Goal: Task Accomplishment & Management: Use online tool/utility

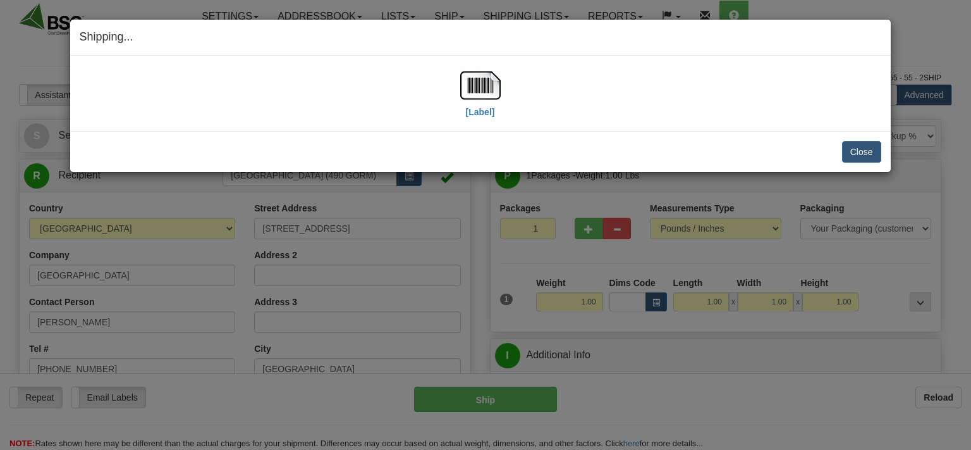
select select "0"
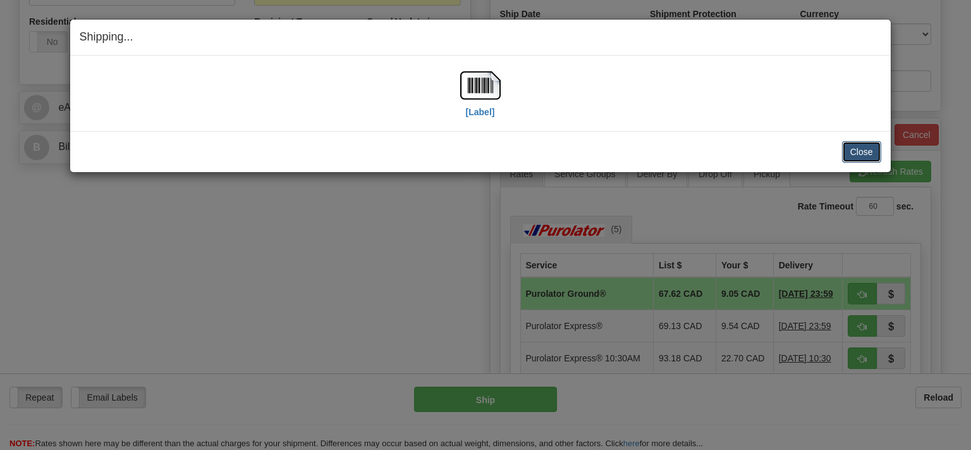
click at [866, 151] on button "Close" at bounding box center [861, 151] width 39 height 21
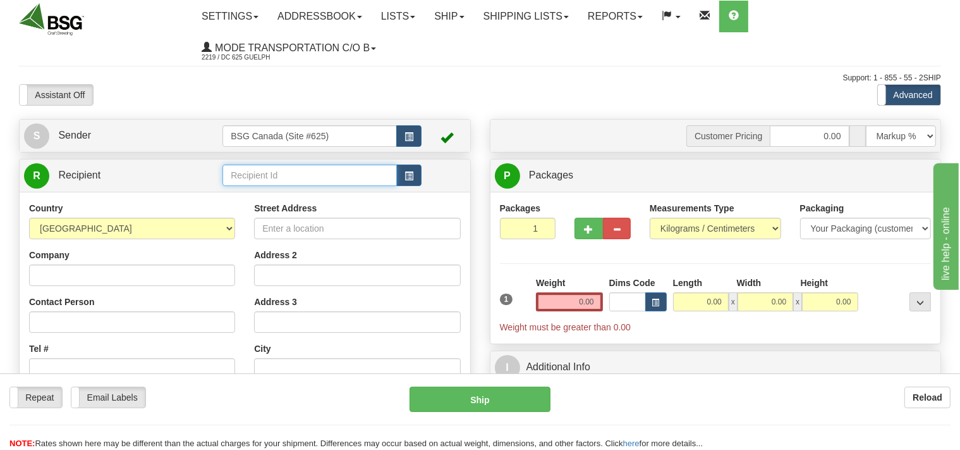
click at [244, 176] on input "text" at bounding box center [310, 174] width 174 height 21
click at [293, 199] on div "46 NORTH BREWING CORP" at bounding box center [307, 195] width 162 height 14
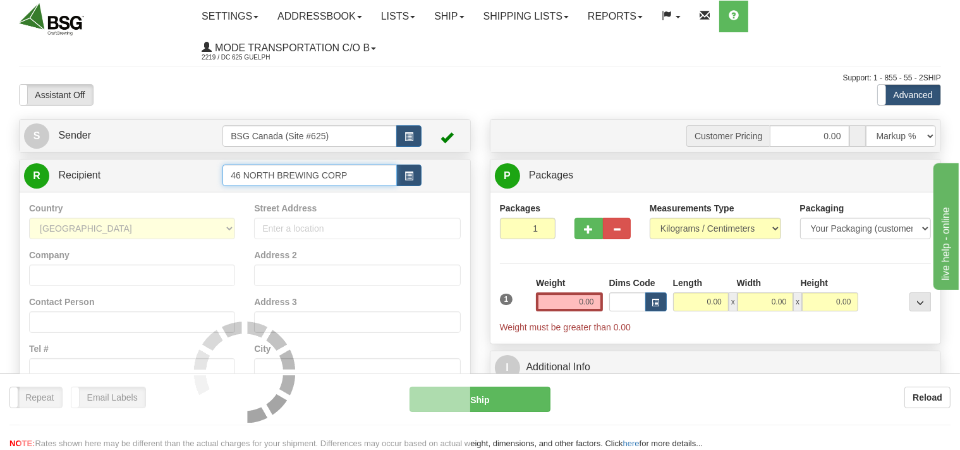
type input "46 NORTH BREWING CORP"
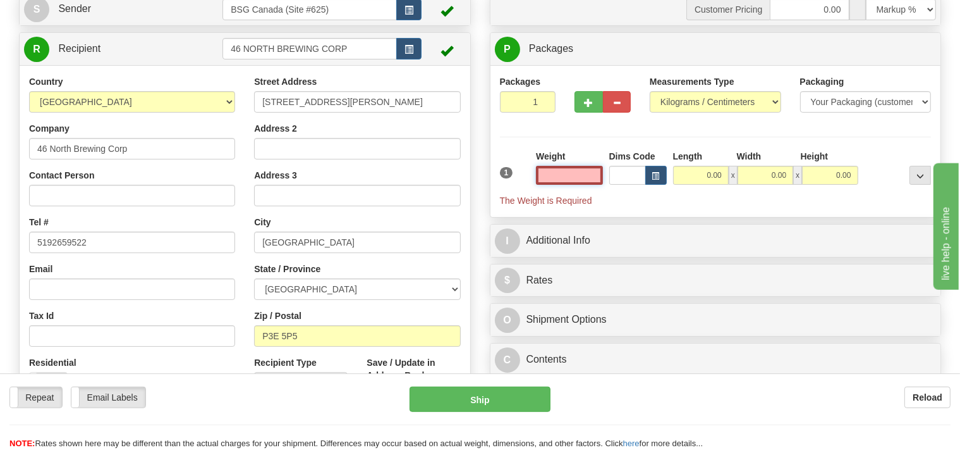
scroll to position [133, 0]
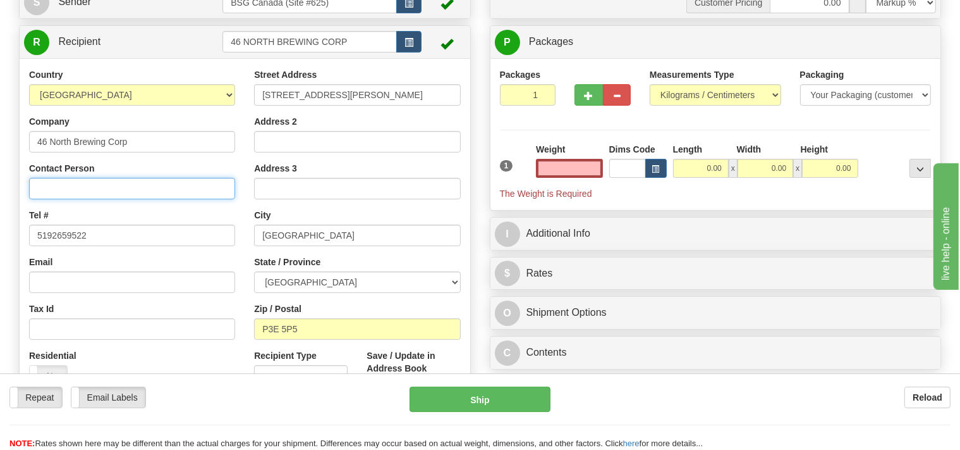
type input "0.00"
click at [90, 192] on input "Contact Person" at bounding box center [132, 188] width 206 height 21
type input "Graham"
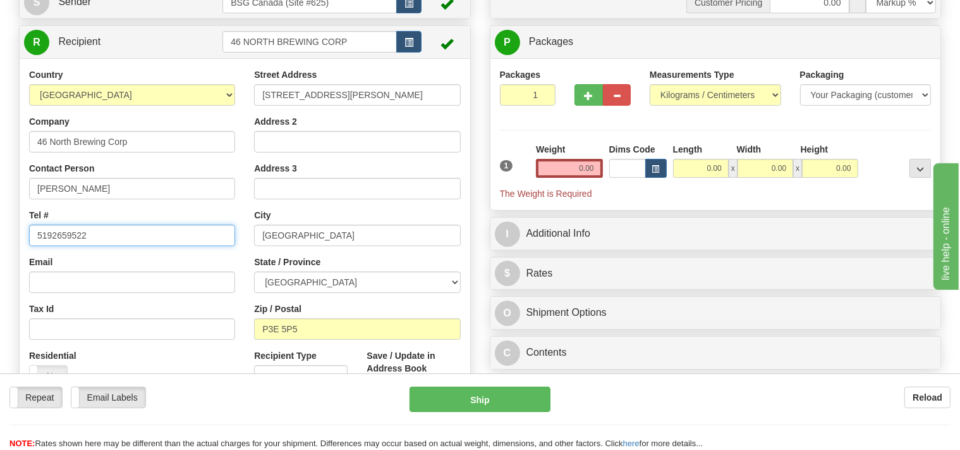
click at [52, 235] on input "5192659522" at bounding box center [132, 234] width 206 height 21
drag, startPoint x: 100, startPoint y: 235, endPoint x: 0, endPoint y: 235, distance: 99.9
click at [29, 235] on input "5192659522" at bounding box center [132, 234] width 206 height 21
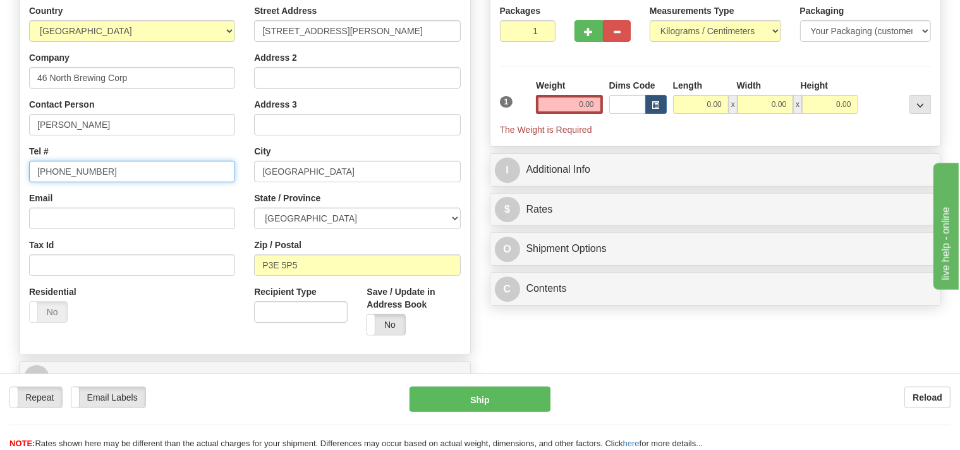
scroll to position [200, 0]
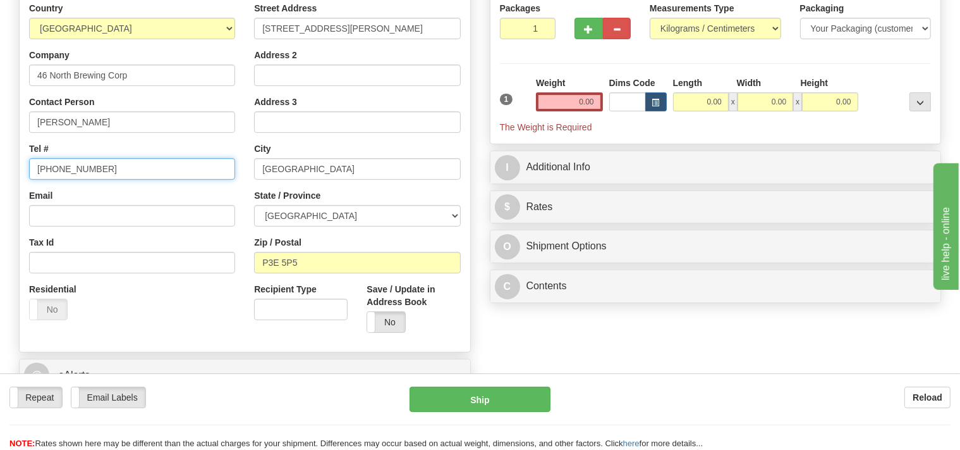
type input "249 878 0611"
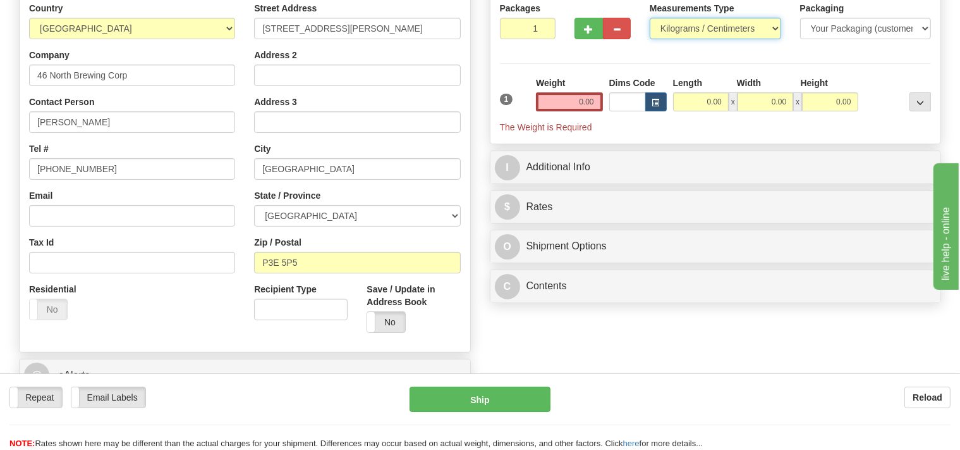
click at [650, 18] on select "Pounds / Inches Kilograms / Centimeters" at bounding box center [716, 28] width 132 height 21
select select "0"
click option "Pounds / Inches" at bounding box center [0, 0] width 0 height 0
click at [580, 106] on input "0.00" at bounding box center [569, 101] width 66 height 19
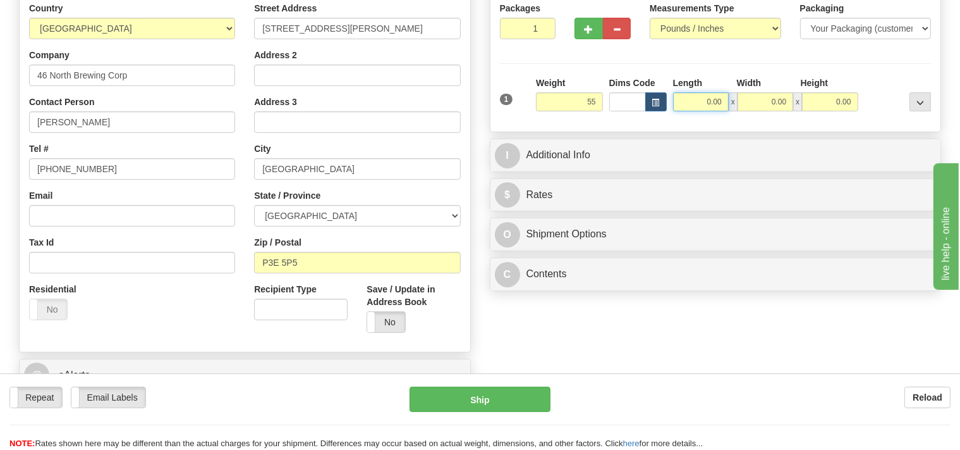
type input "55.00"
click at [695, 100] on input "0.00" at bounding box center [701, 101] width 56 height 19
type input "24.00"
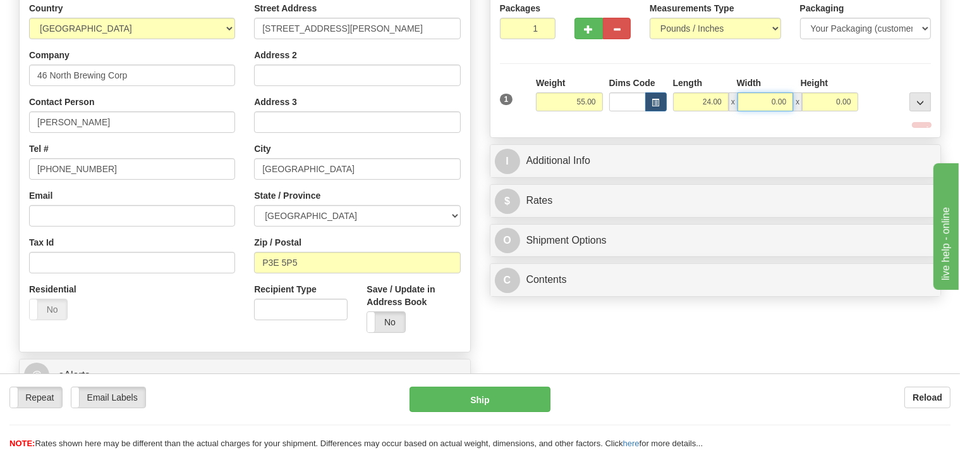
click at [758, 101] on input "0.00" at bounding box center [766, 101] width 56 height 19
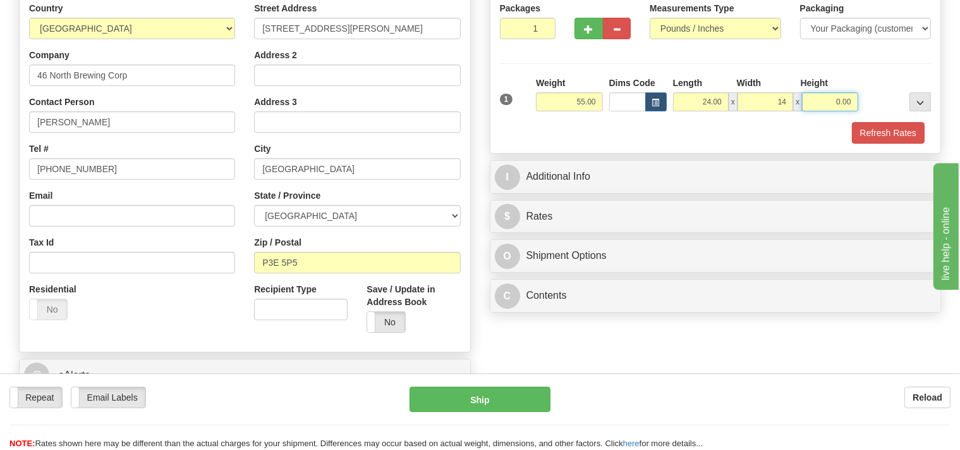
type input "14.00"
click at [820, 97] on input "0.00" at bounding box center [830, 101] width 56 height 19
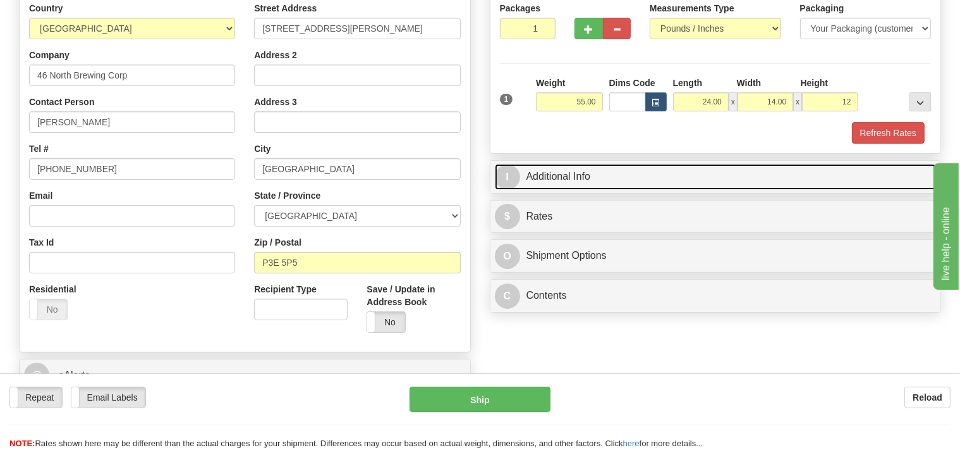
type input "12.00"
click at [643, 166] on link "I Additional Info" at bounding box center [716, 177] width 442 height 26
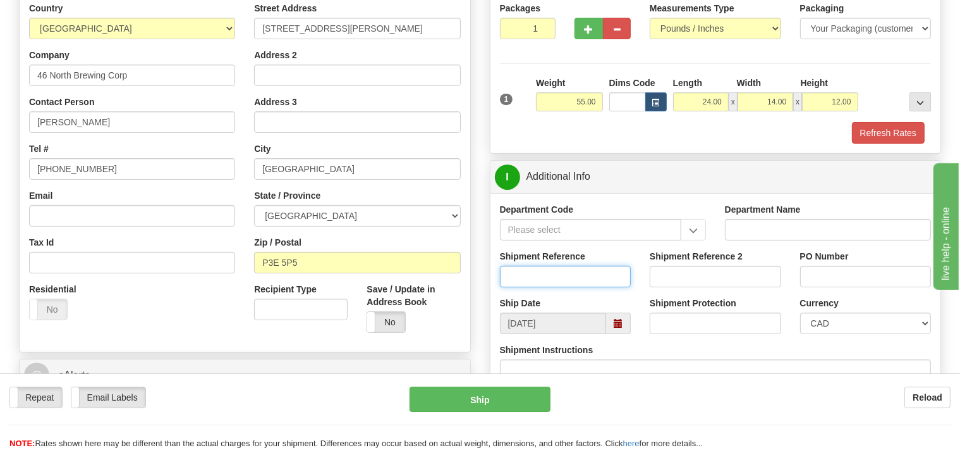
click at [534, 273] on input "Shipment Reference" at bounding box center [566, 276] width 132 height 21
type input "SO170-148763"
click at [897, 130] on button "Refresh Rates" at bounding box center [888, 132] width 73 height 21
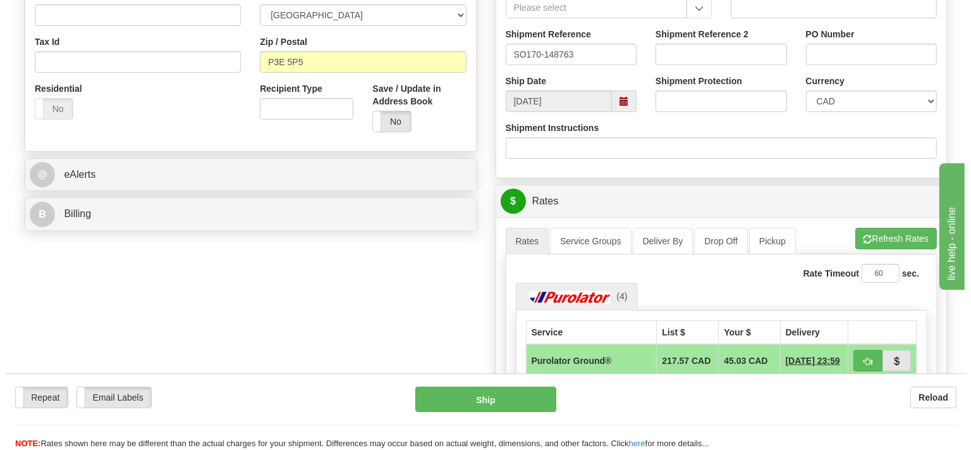
scroll to position [467, 0]
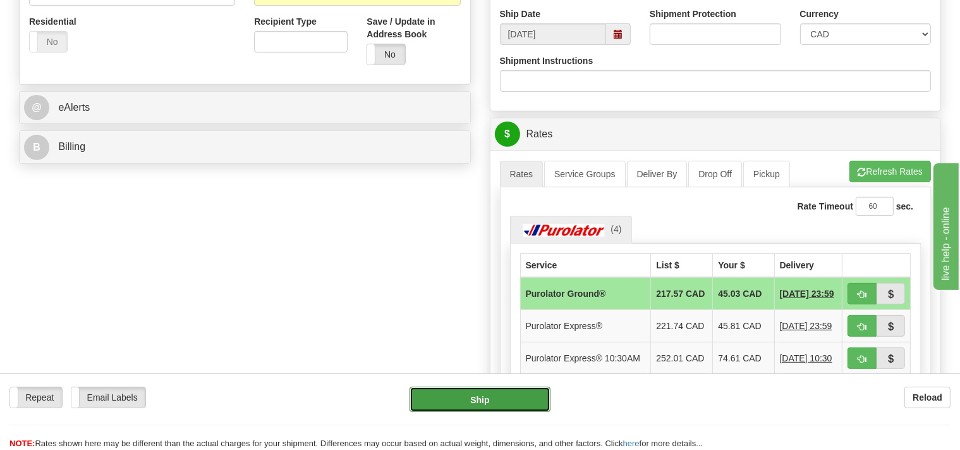
click at [500, 400] on button "Ship" at bounding box center [480, 398] width 141 height 25
type input "260"
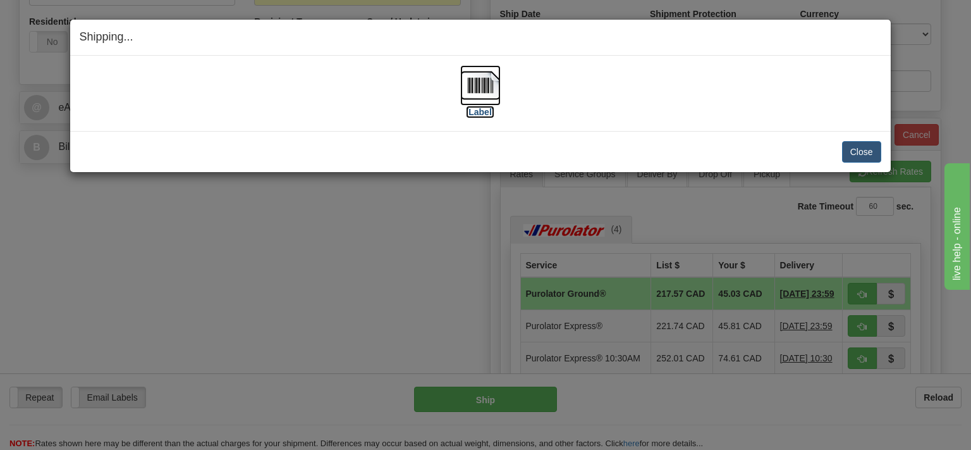
click at [470, 107] on label "[Label]" at bounding box center [480, 112] width 29 height 13
